Goal: Task Accomplishment & Management: Manage account settings

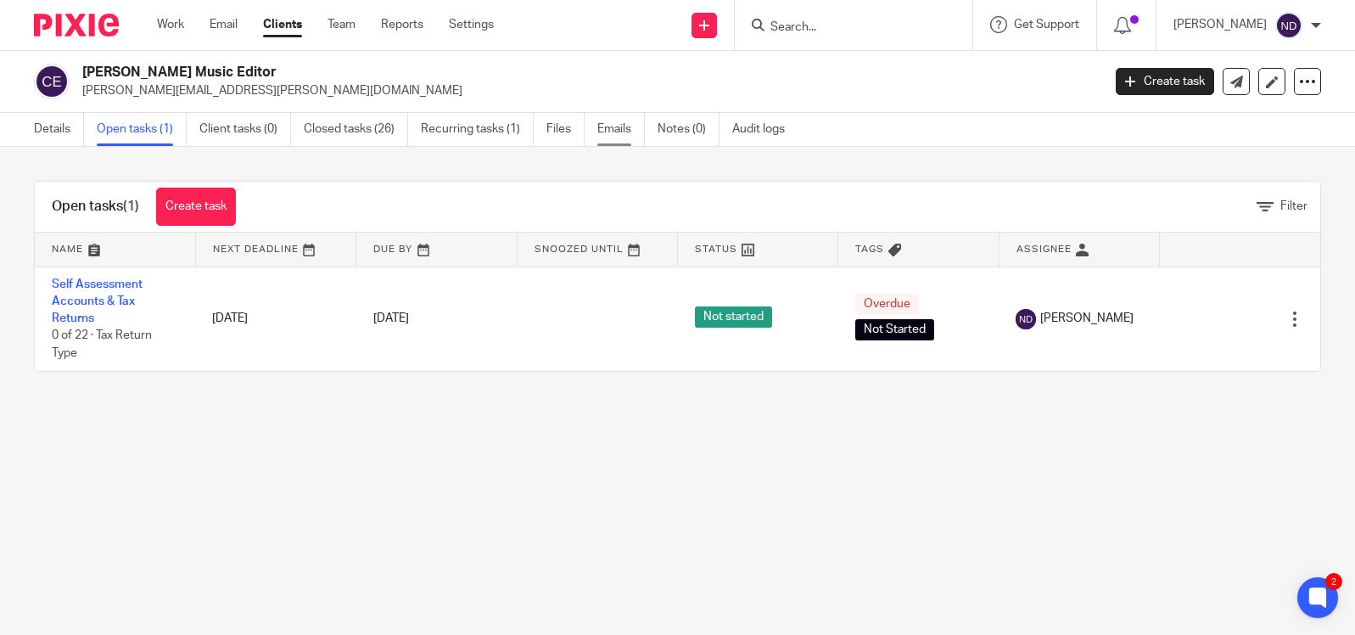
click at [615, 130] on link "Emails" at bounding box center [621, 129] width 48 height 33
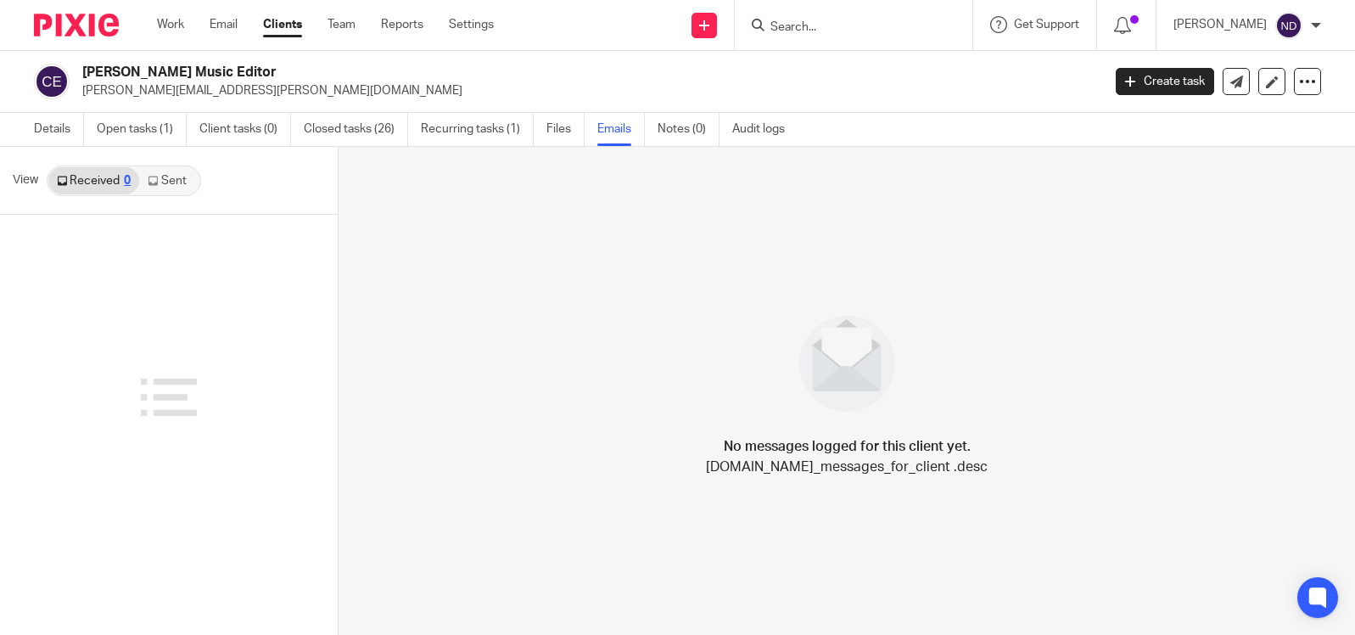
click at [167, 184] on link "Sent" at bounding box center [168, 180] width 59 height 27
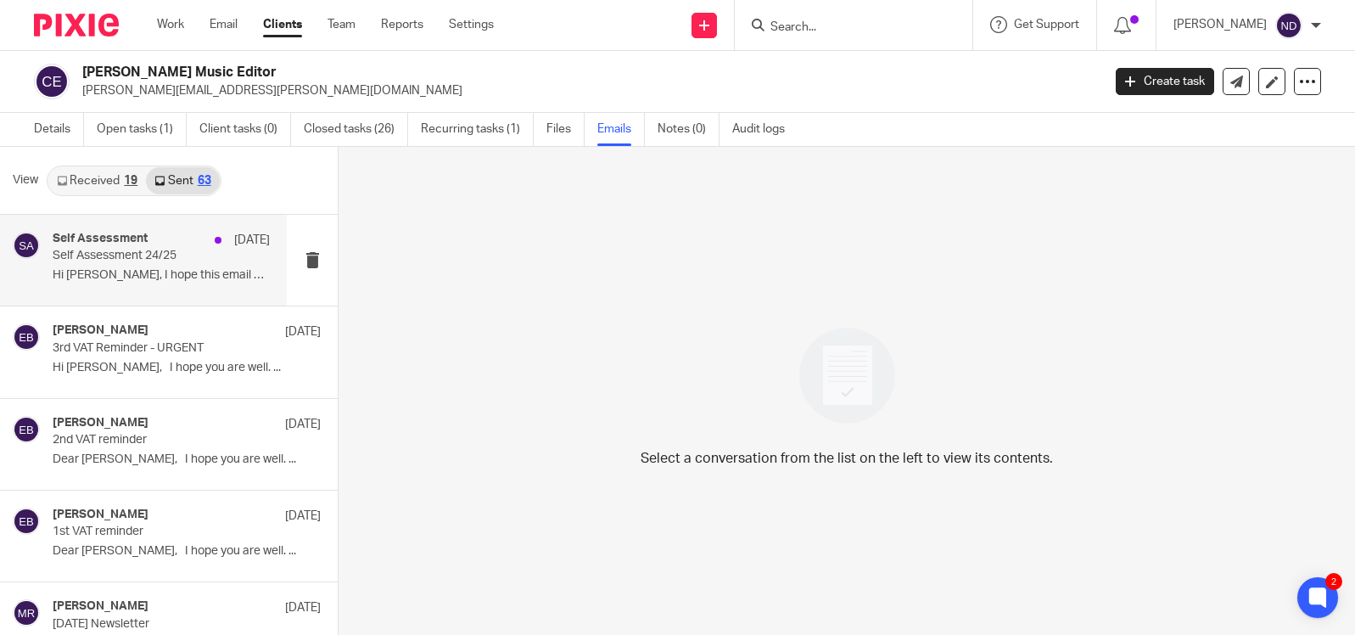
click at [125, 258] on p "Self Assessment 24/25" at bounding box center [140, 256] width 174 height 14
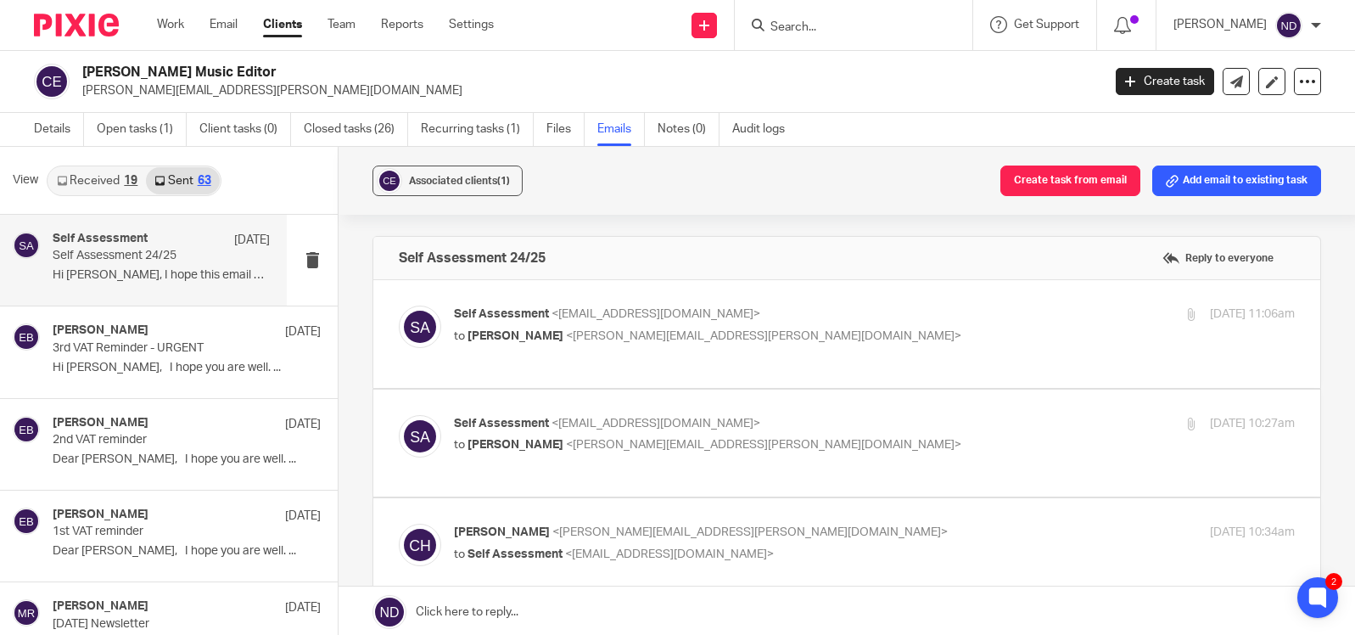
click at [596, 322] on div "Self Assessment <sa@odaccountants.co.uk> to Connor Hughes <connor--hughes@hotma…" at bounding box center [734, 324] width 561 height 39
click at [533, 320] on span "Self Assessment" at bounding box center [501, 314] width 95 height 12
checkbox input "true"
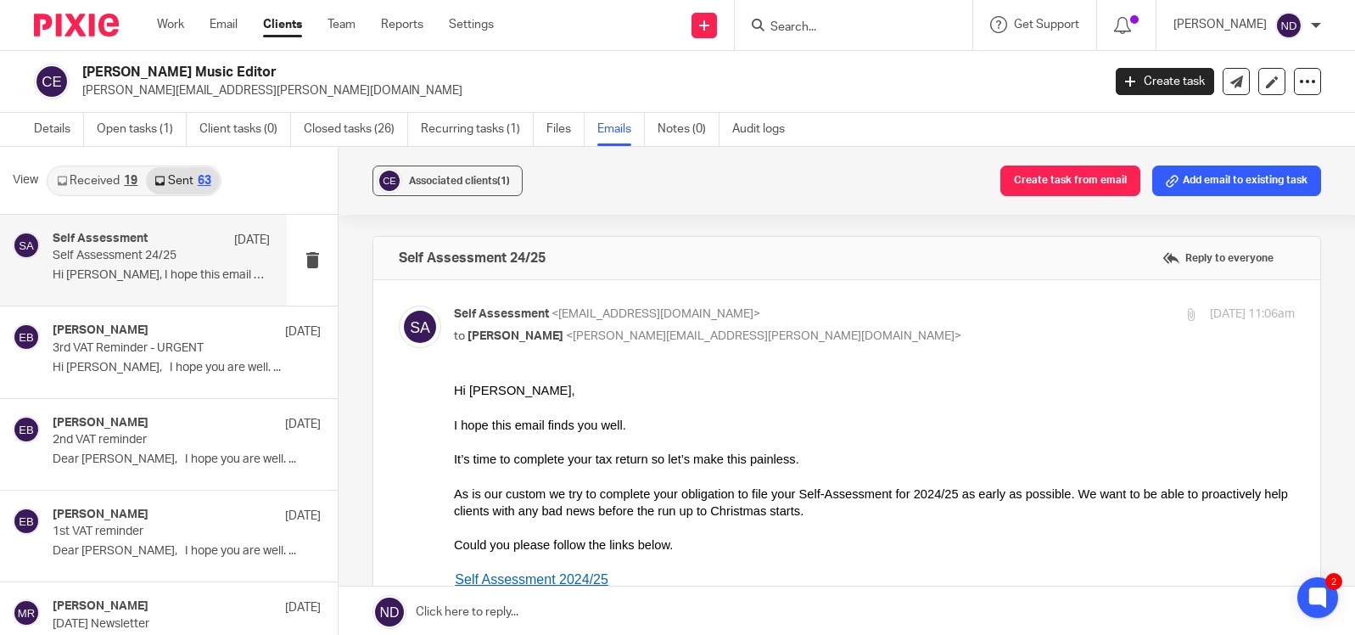
click at [809, 31] on input "Search" at bounding box center [845, 27] width 153 height 15
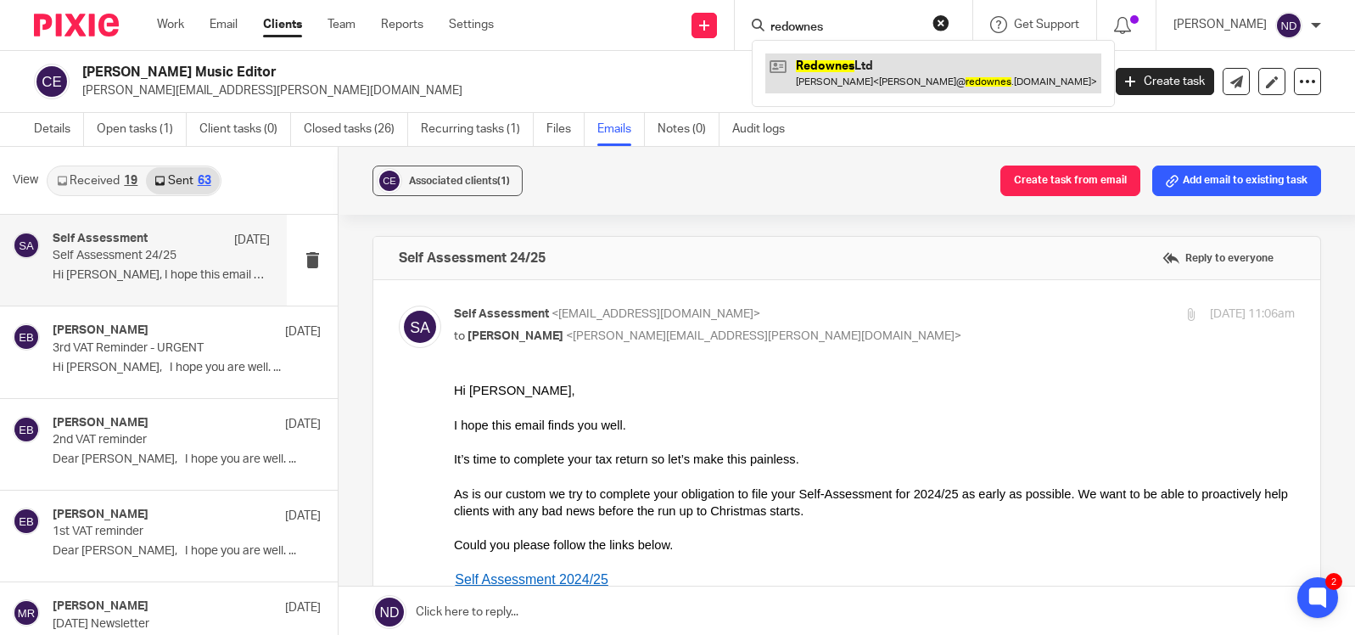
type input "redownes"
click at [851, 75] on link at bounding box center [933, 72] width 336 height 39
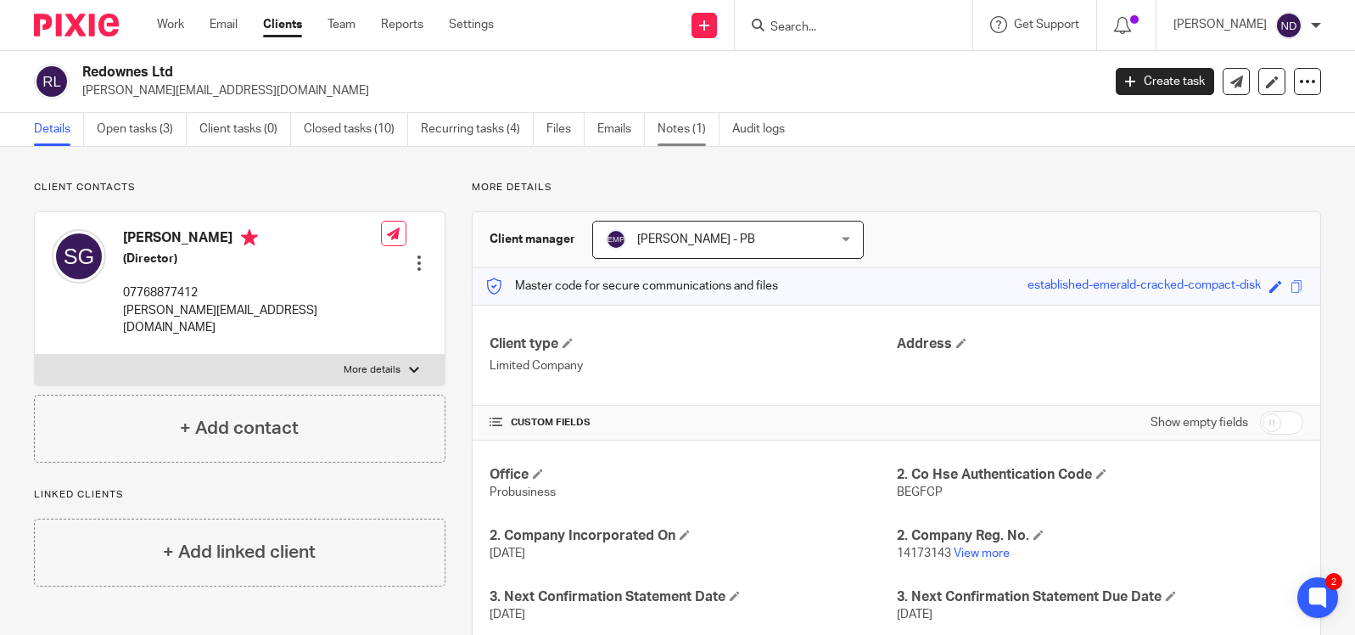
click at [679, 129] on link "Notes (1)" at bounding box center [689, 129] width 62 height 33
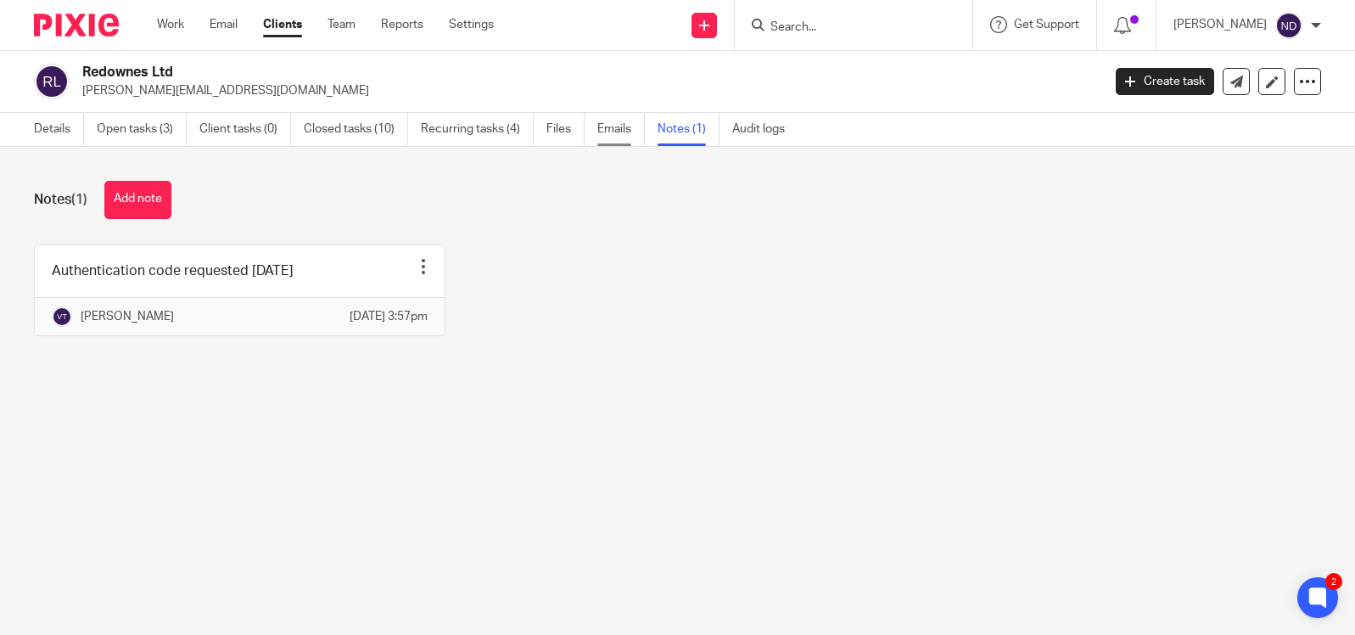
click at [611, 139] on link "Emails" at bounding box center [621, 129] width 48 height 33
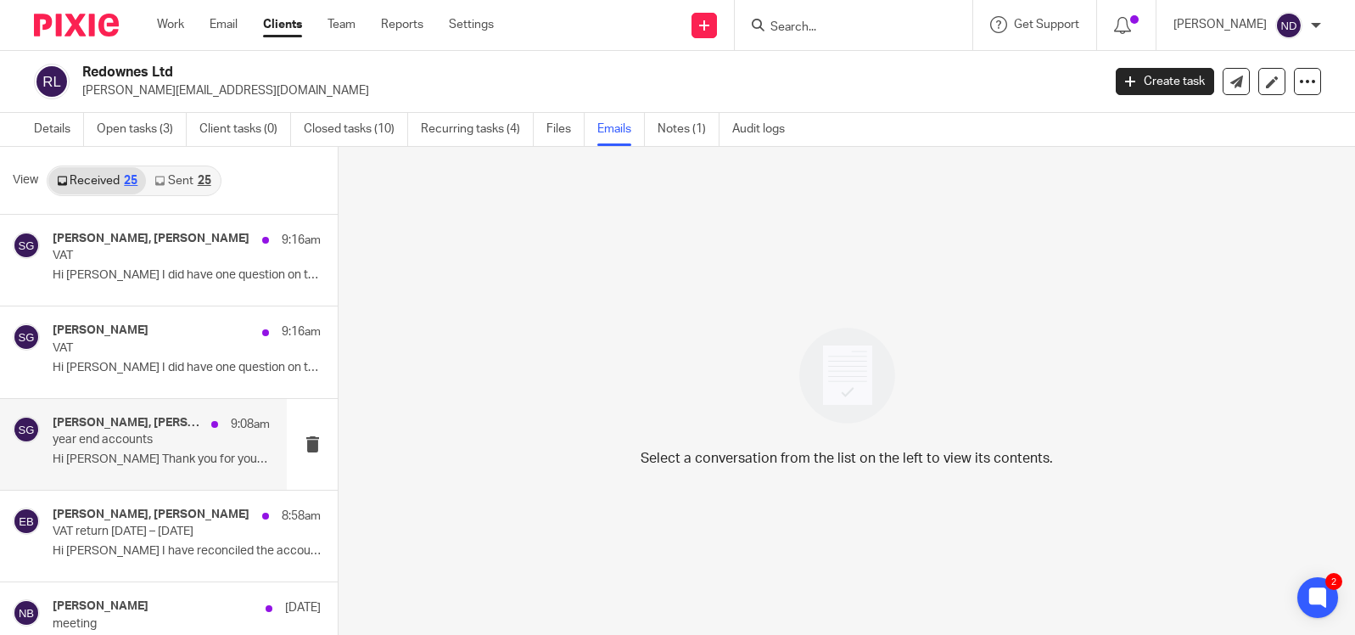
click at [125, 442] on p "year end accounts" at bounding box center [140, 440] width 174 height 14
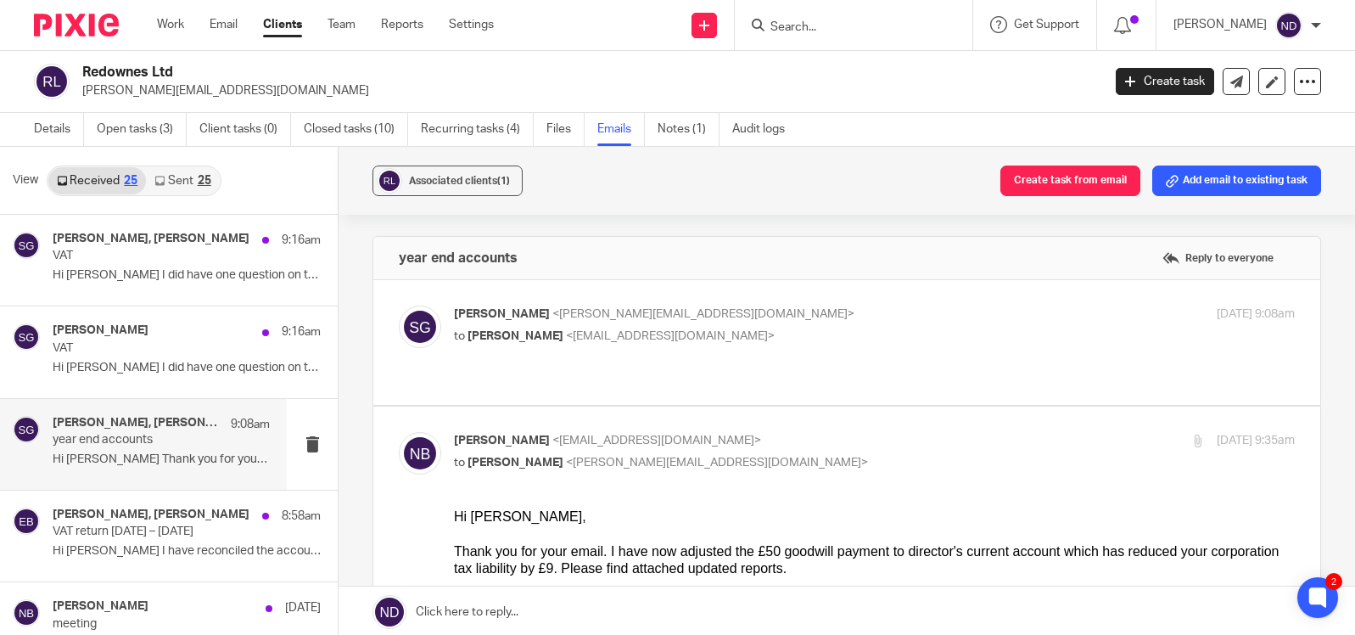
click at [809, 25] on input "Search" at bounding box center [845, 27] width 153 height 15
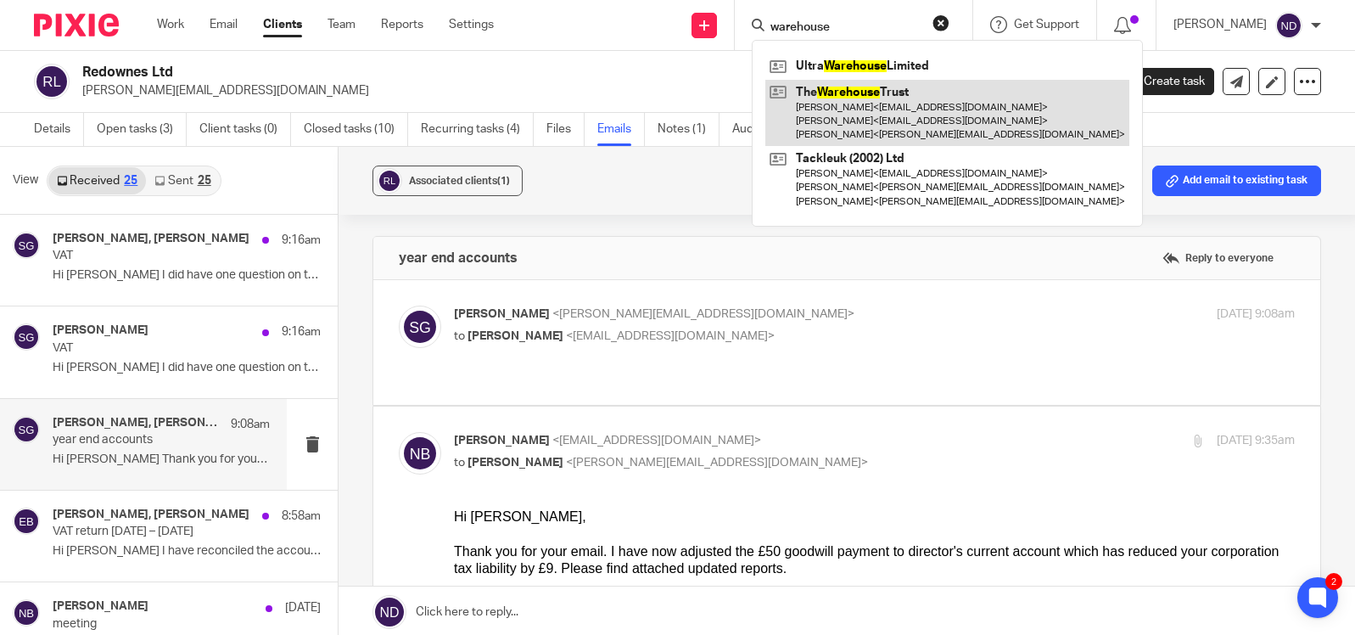
type input "warehouse"
click at [865, 116] on link at bounding box center [947, 113] width 364 height 67
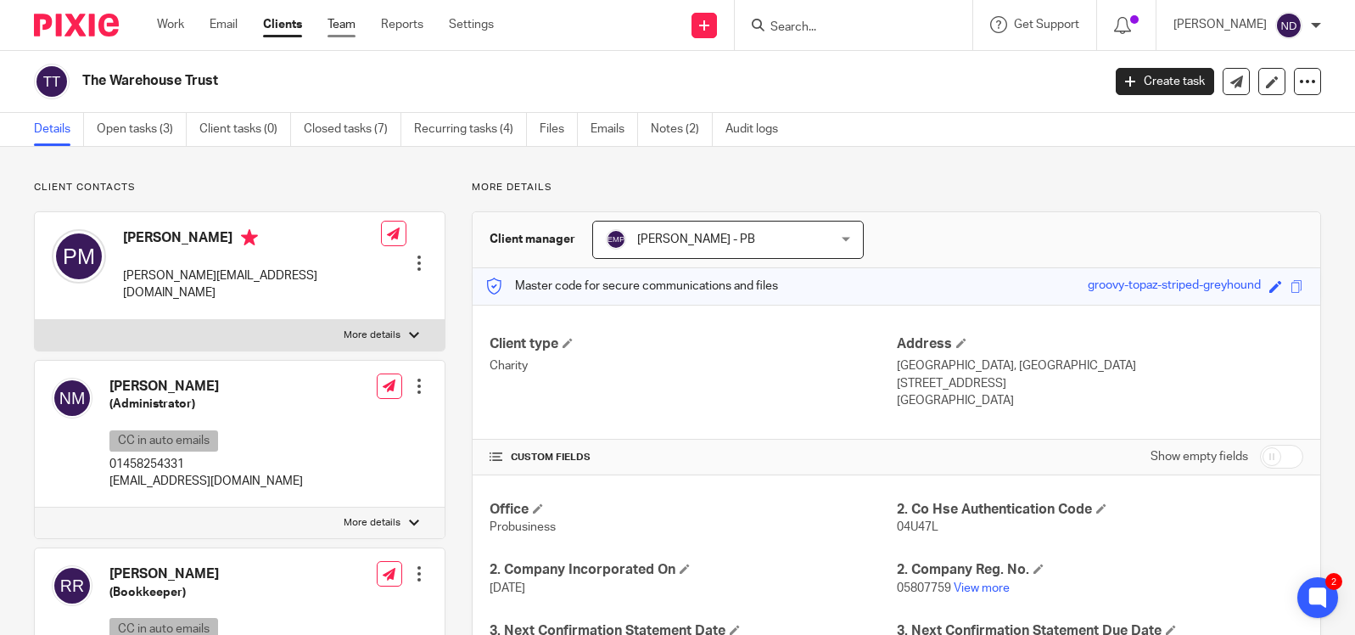
click at [341, 28] on link "Team" at bounding box center [342, 24] width 28 height 17
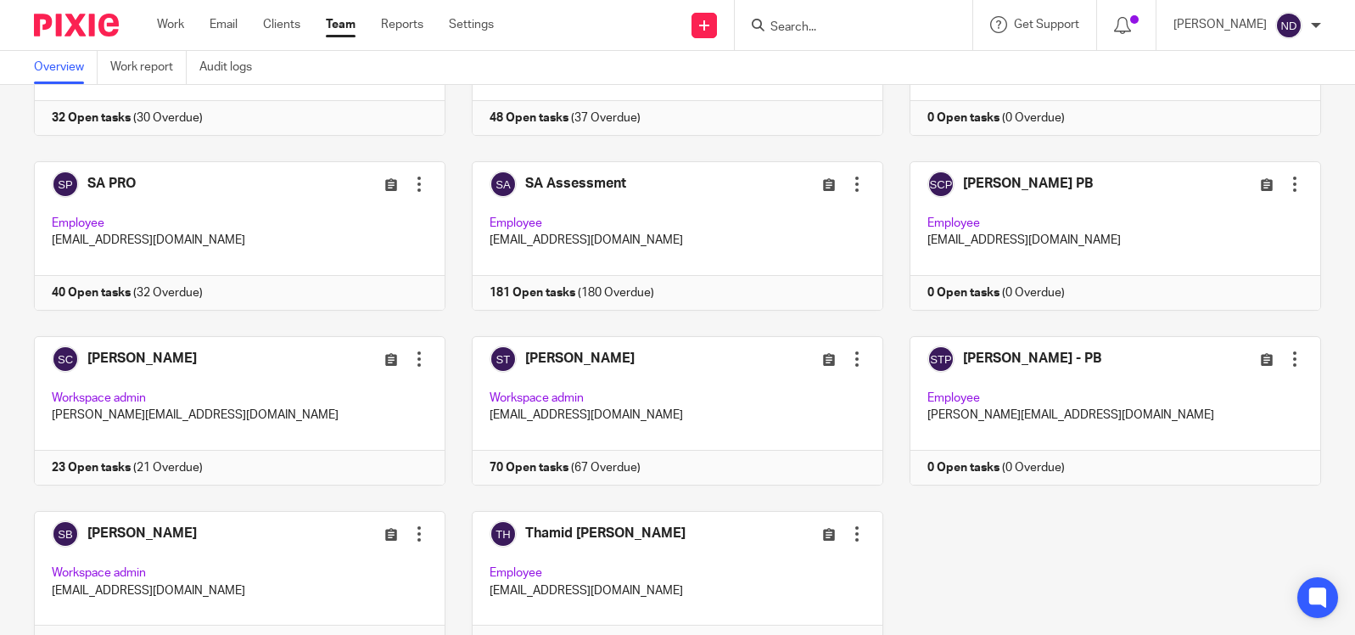
scroll to position [955, 0]
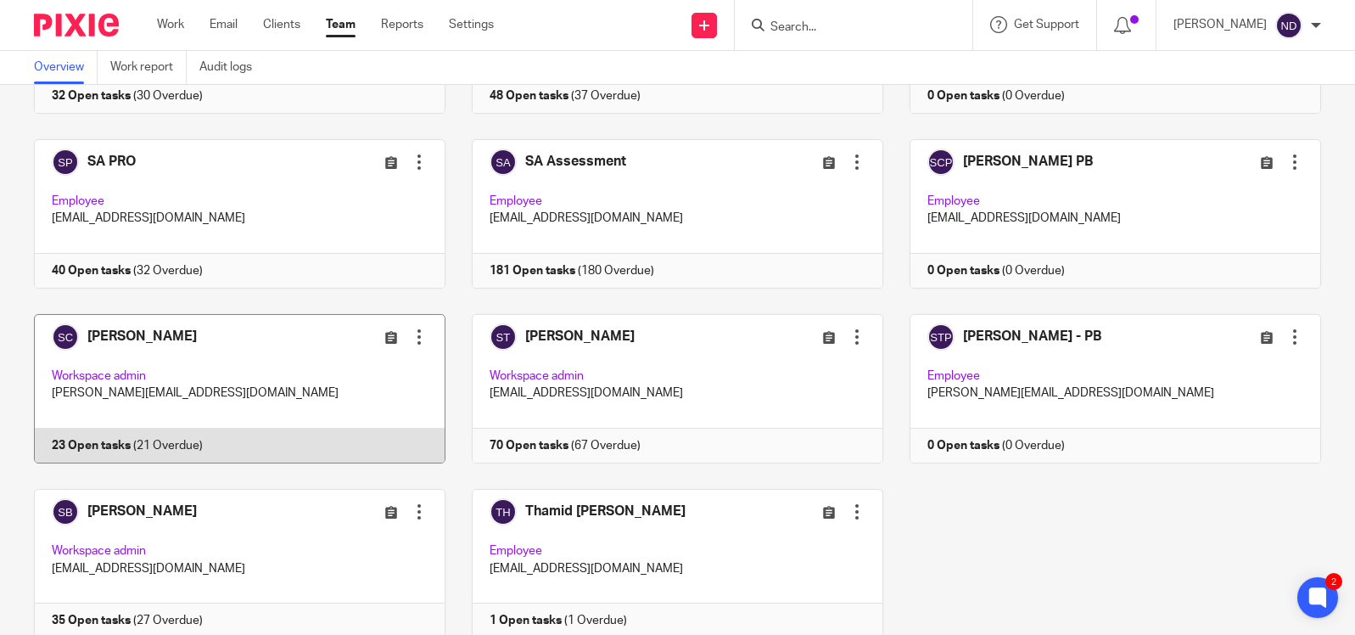
click at [137, 314] on link at bounding box center [227, 388] width 438 height 149
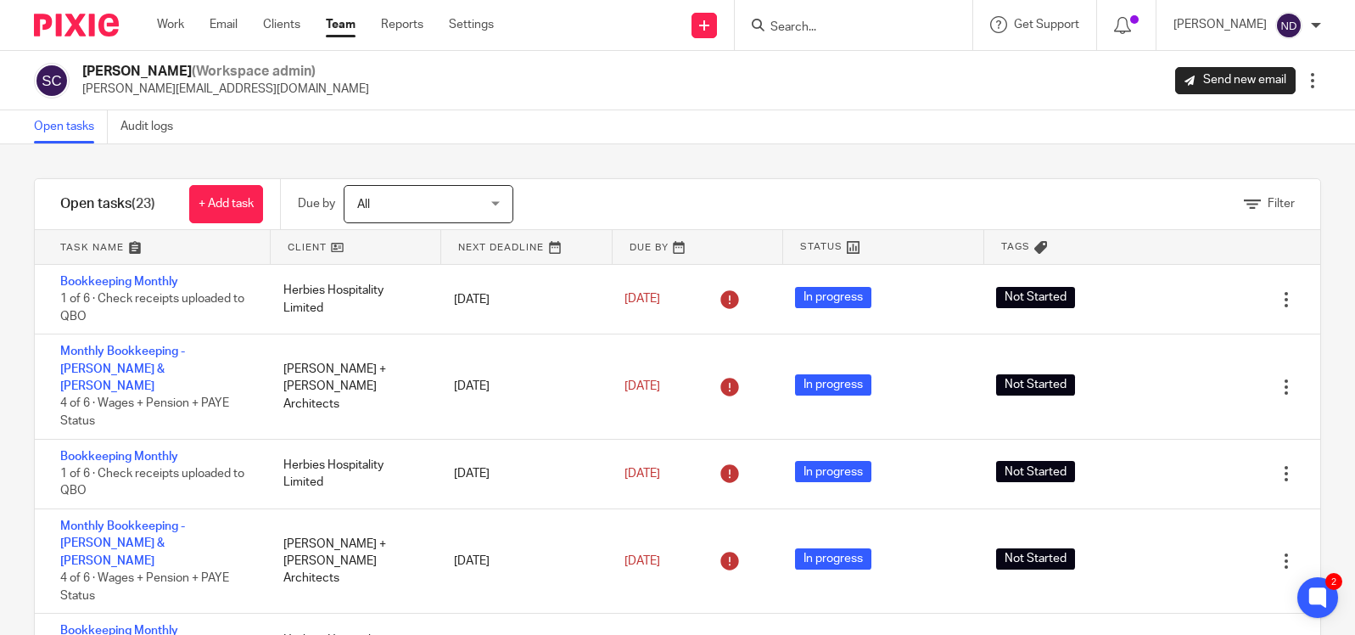
click at [339, 25] on link "Team" at bounding box center [341, 24] width 30 height 17
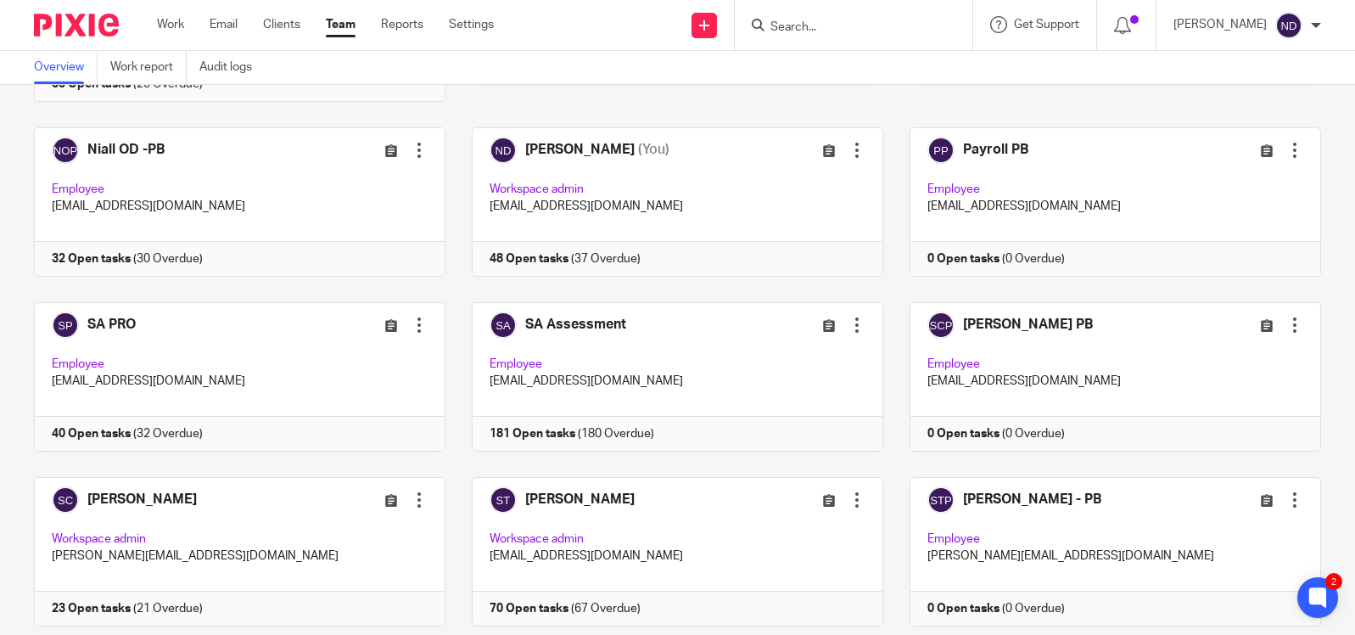
scroll to position [871, 0]
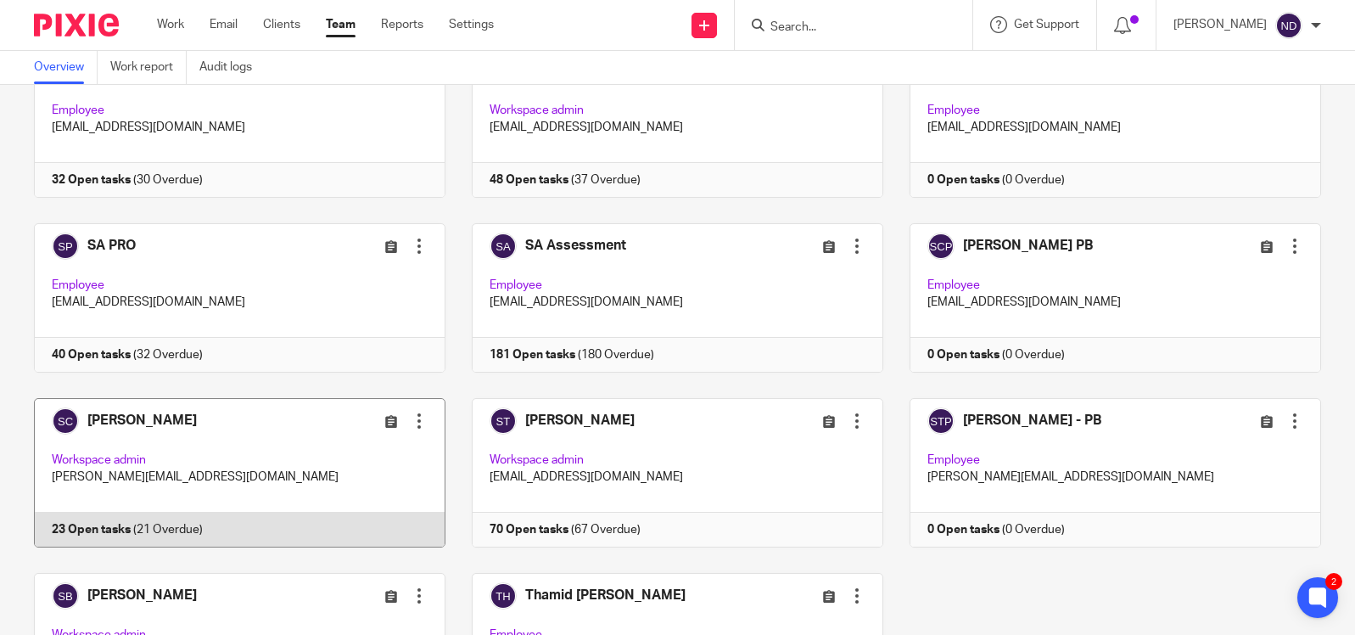
click at [418, 412] on div at bounding box center [419, 420] width 17 height 17
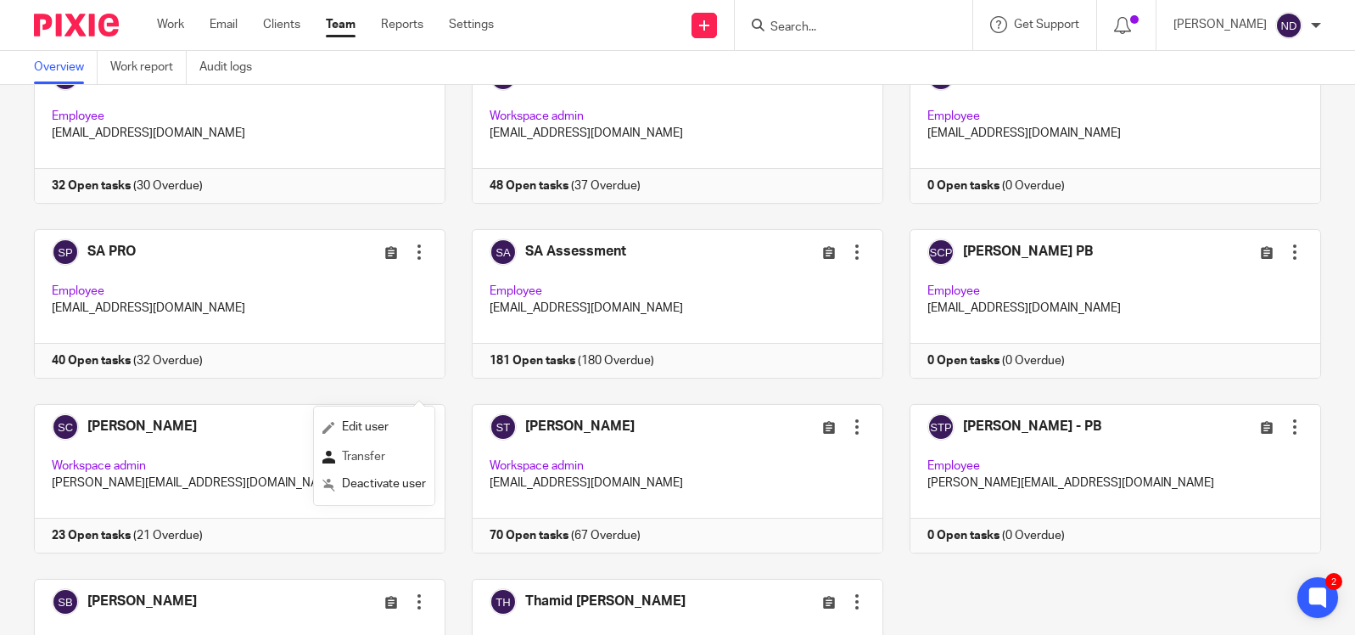
click at [360, 462] on span "Transfer" at bounding box center [363, 457] width 43 height 12
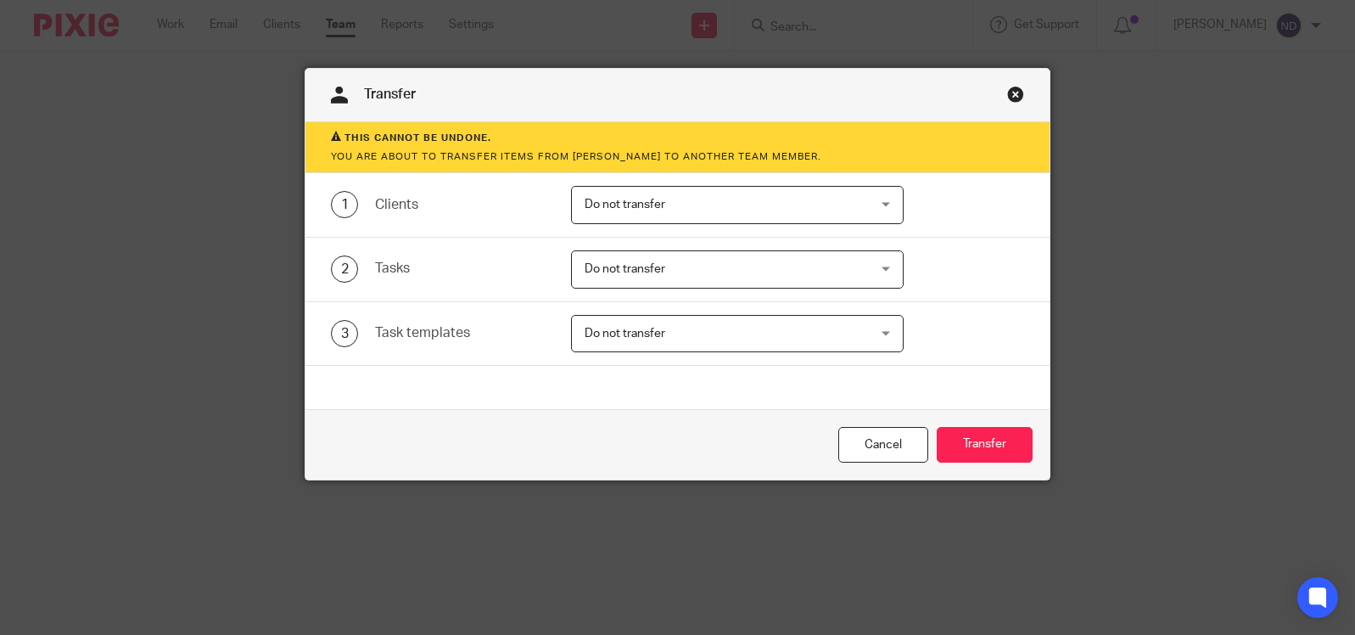
click at [641, 210] on span "Do not transfer" at bounding box center [625, 205] width 81 height 12
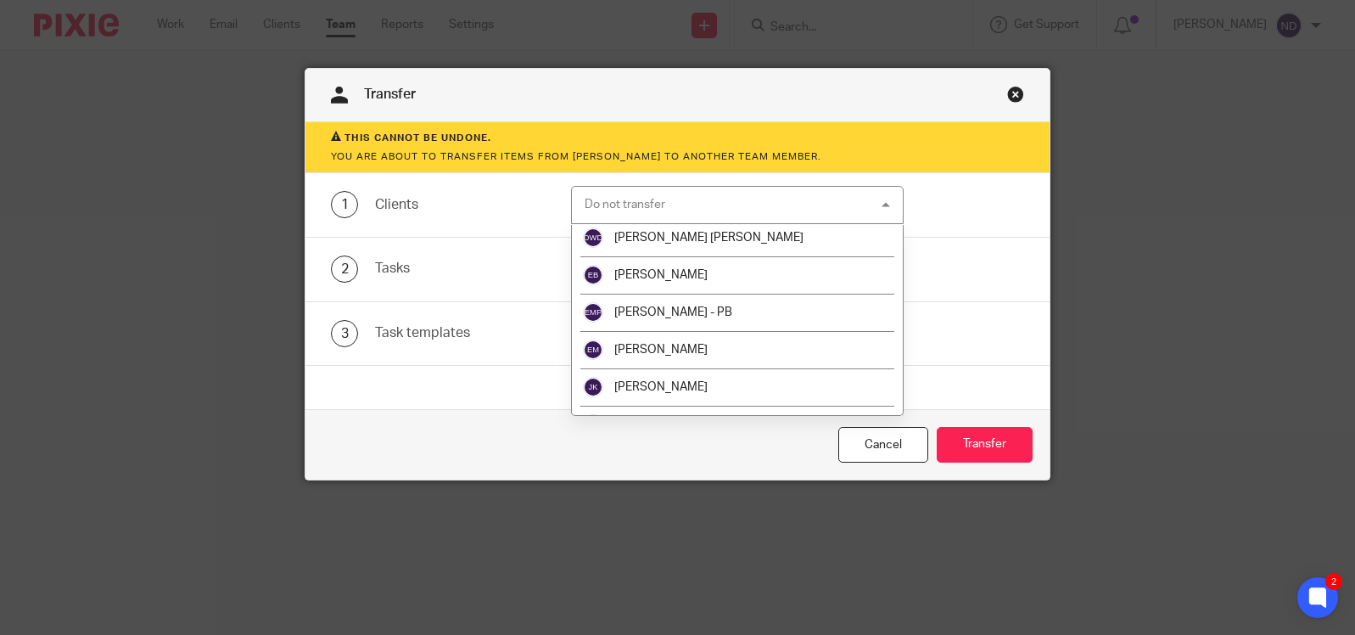
scroll to position [171, 0]
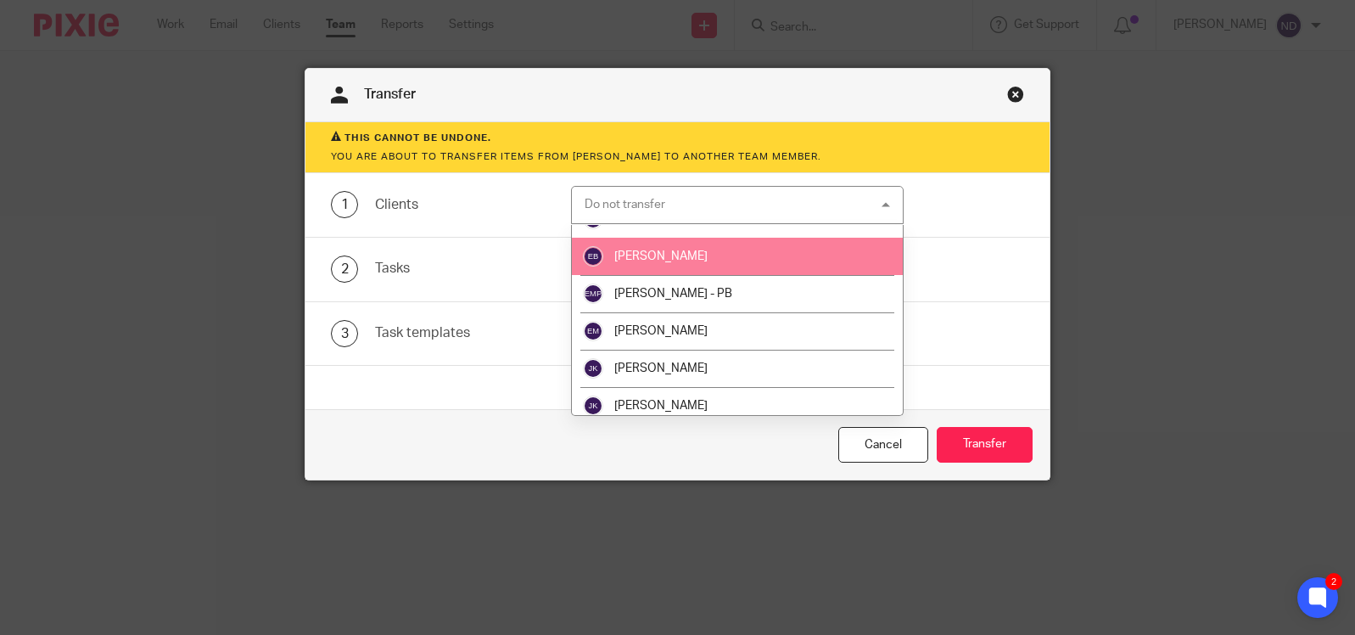
click at [646, 258] on span "[PERSON_NAME]" at bounding box center [660, 256] width 93 height 12
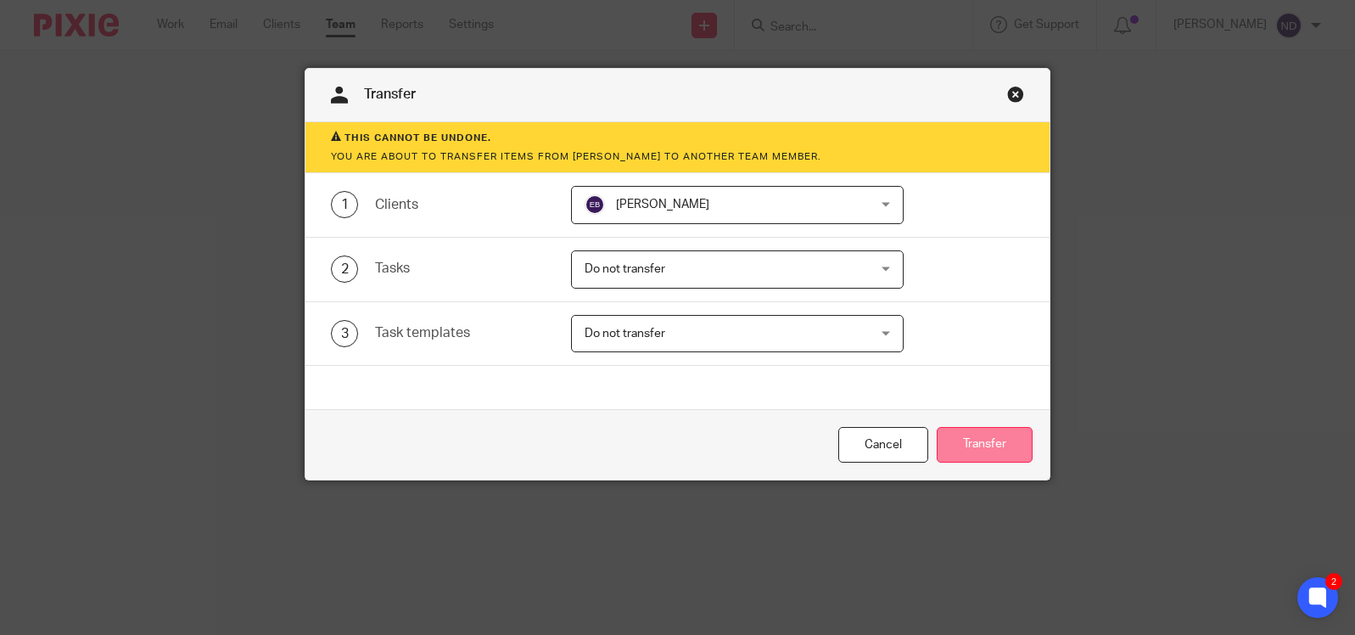
click at [976, 442] on button "Transfer" at bounding box center [985, 445] width 96 height 36
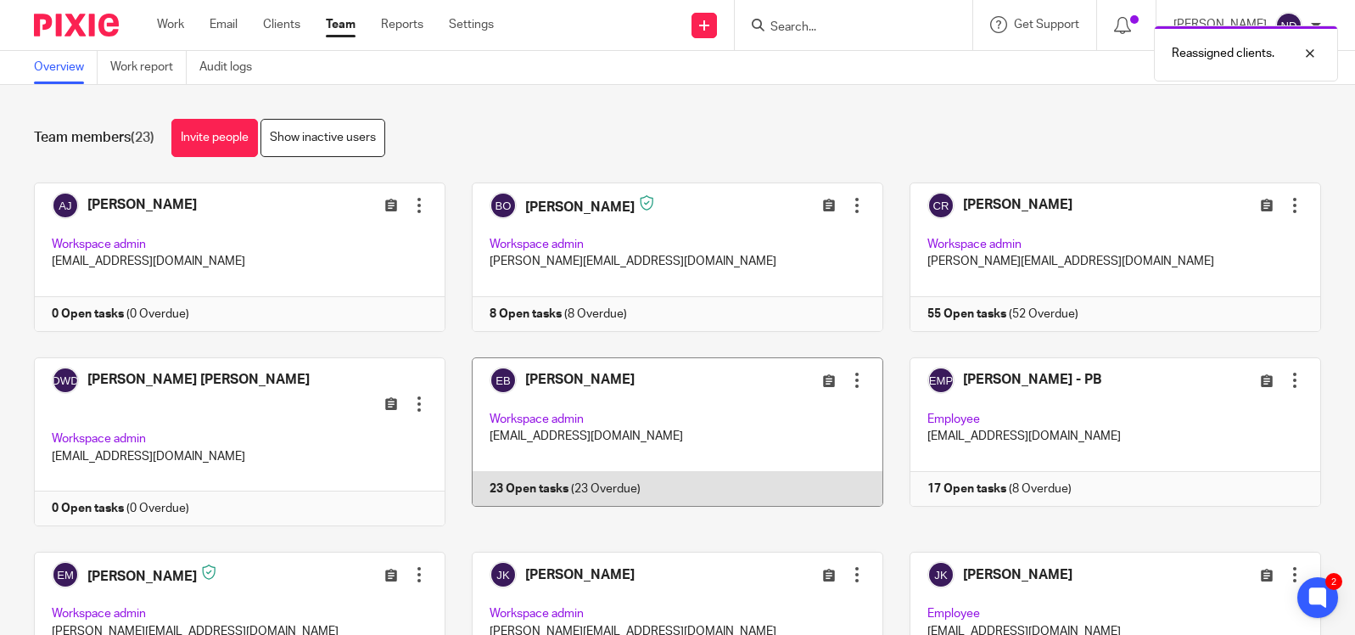
click at [479, 412] on link at bounding box center [664, 442] width 438 height 170
